Goal: Check status

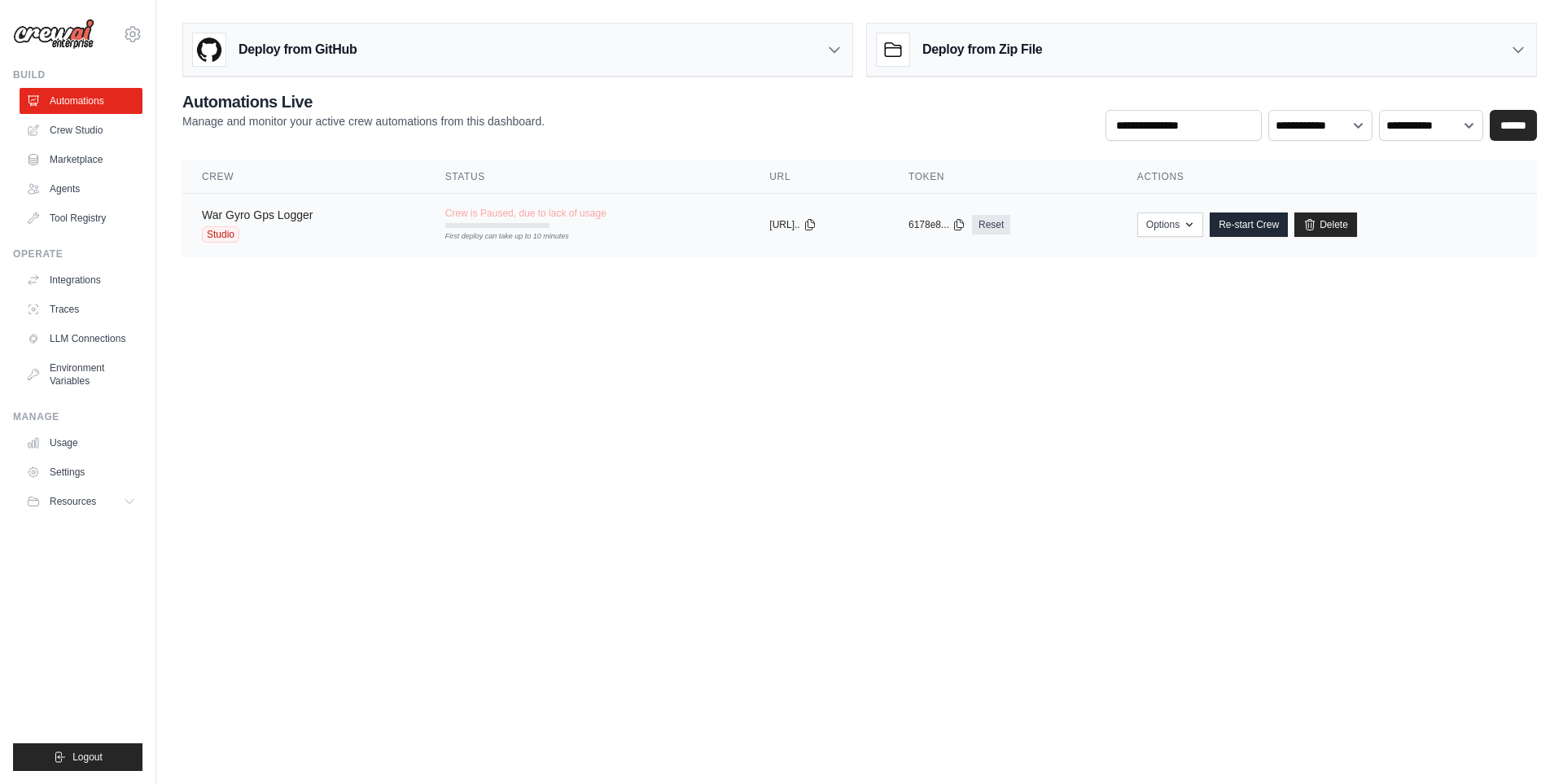
click at [295, 216] on link "War Gyro Gps Logger" at bounding box center [257, 214] width 111 height 13
